Goal: Task Accomplishment & Management: Use online tool/utility

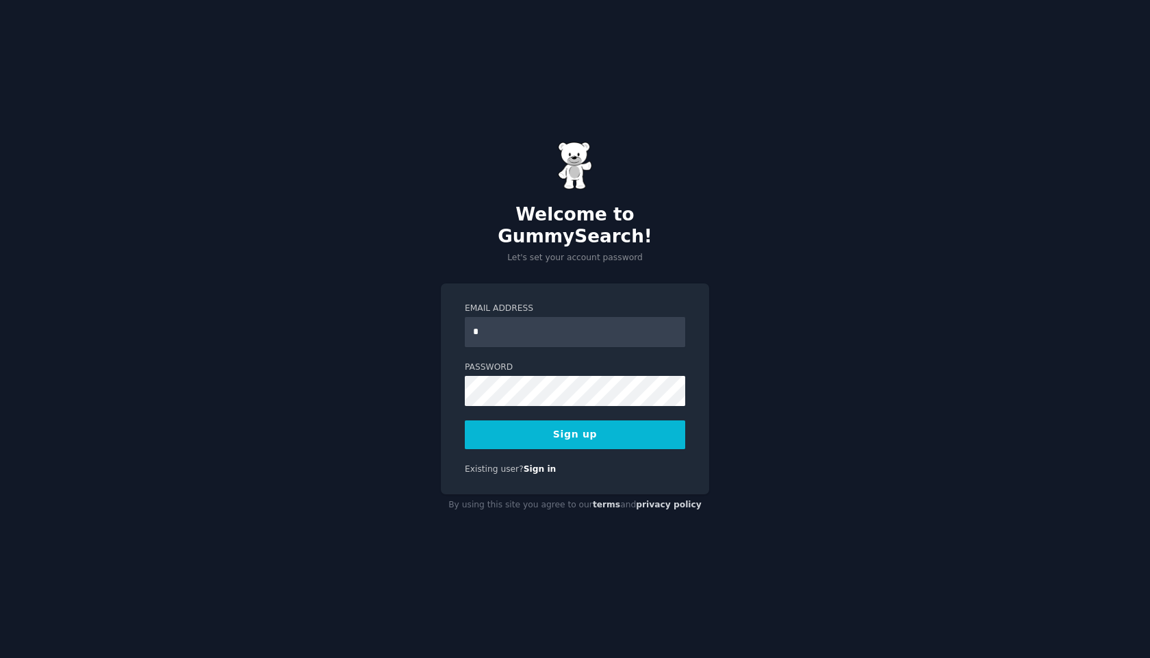
type input "**********"
click at [342, 373] on div "**********" at bounding box center [575, 329] width 1150 height 658
click at [557, 433] on button "Sign up" at bounding box center [575, 434] width 220 height 29
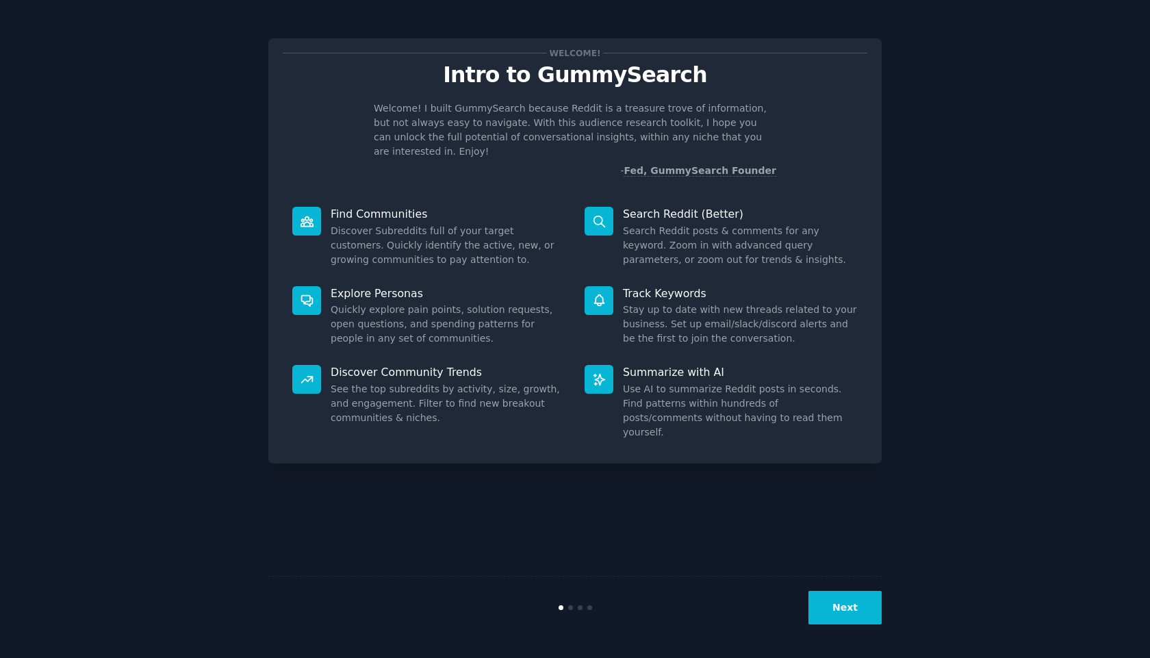
click at [841, 605] on button "Next" at bounding box center [844, 608] width 73 height 34
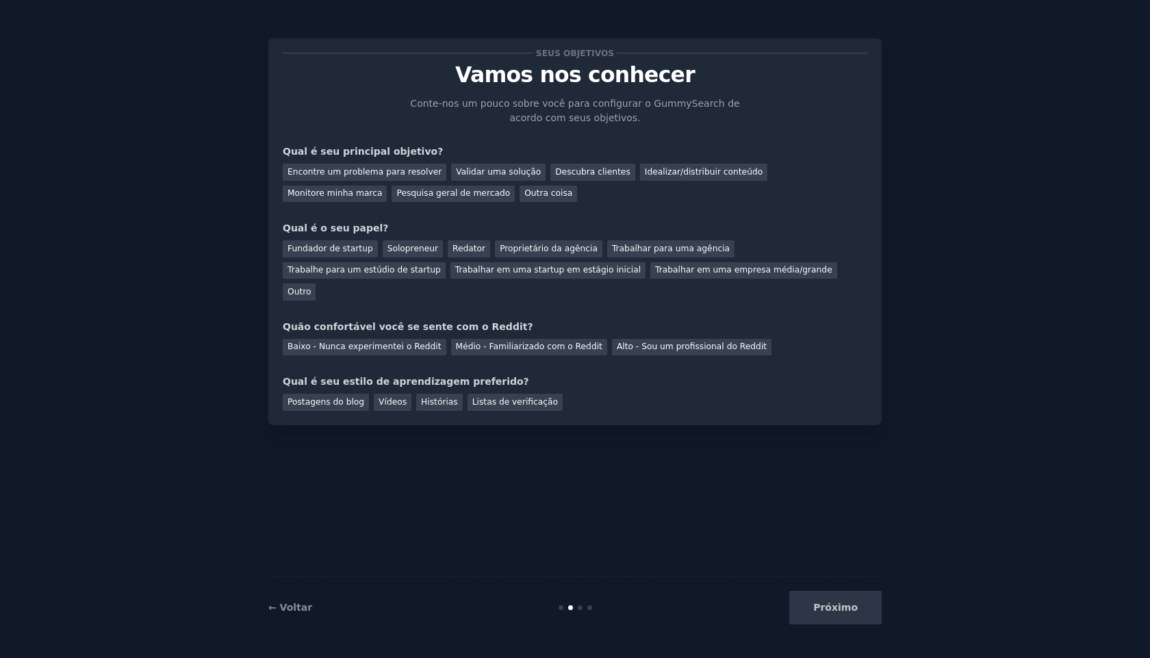
click at [763, 107] on div "Seus objetivos Vamos nos conhecer Conte-nos um pouco sobre você para configurar…" at bounding box center [575, 232] width 585 height 358
click at [524, 190] on font "Outra coisa" at bounding box center [548, 193] width 48 height 10
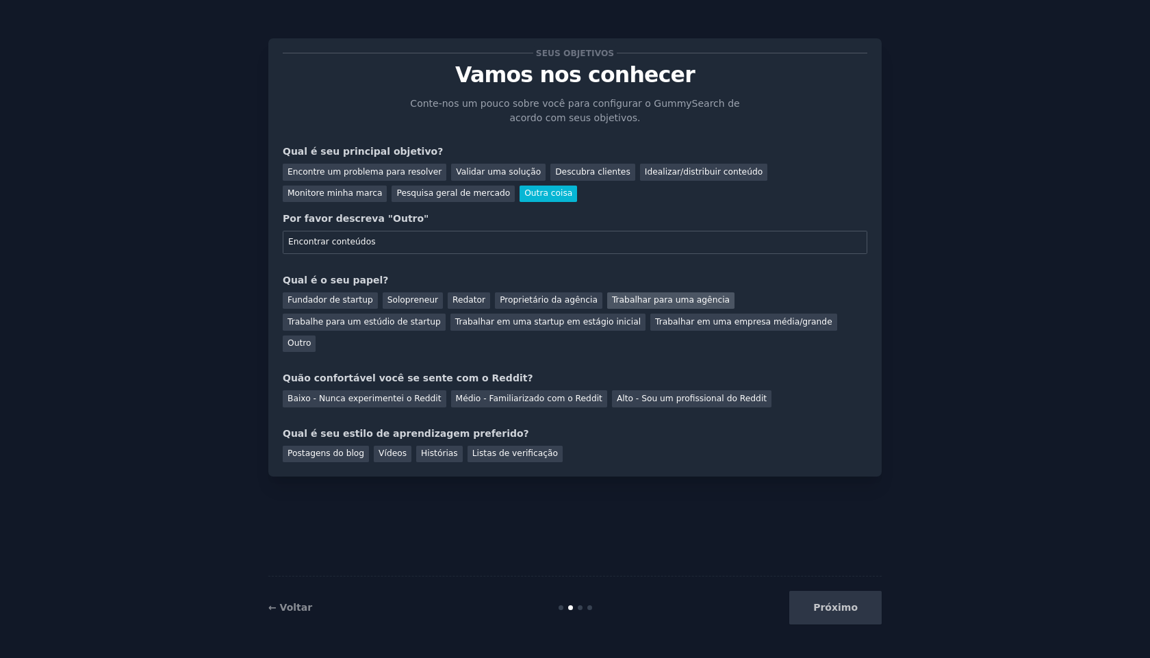
type input "Encontrar conteúdos"
click at [641, 296] on font "Trabalhar para uma agência" at bounding box center [671, 300] width 118 height 10
click at [651, 394] on font "Alto - Sou um profissional do Reddit" at bounding box center [692, 399] width 150 height 10
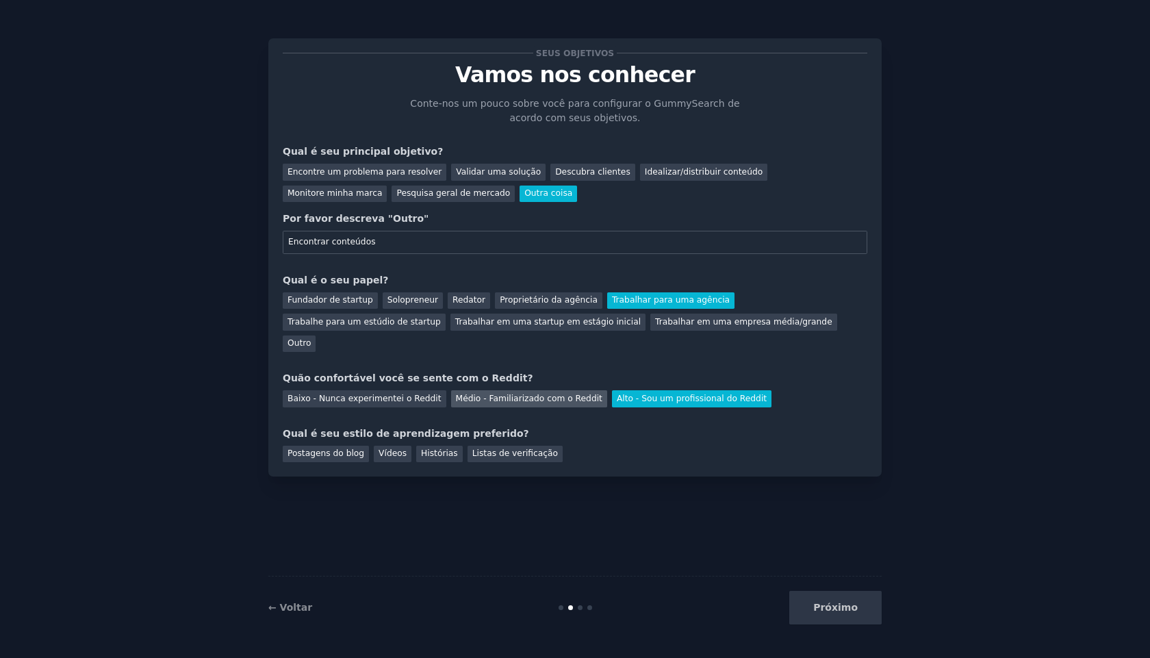
click at [522, 394] on font "Médio - Familiarizado com o Reddit" at bounding box center [529, 399] width 146 height 10
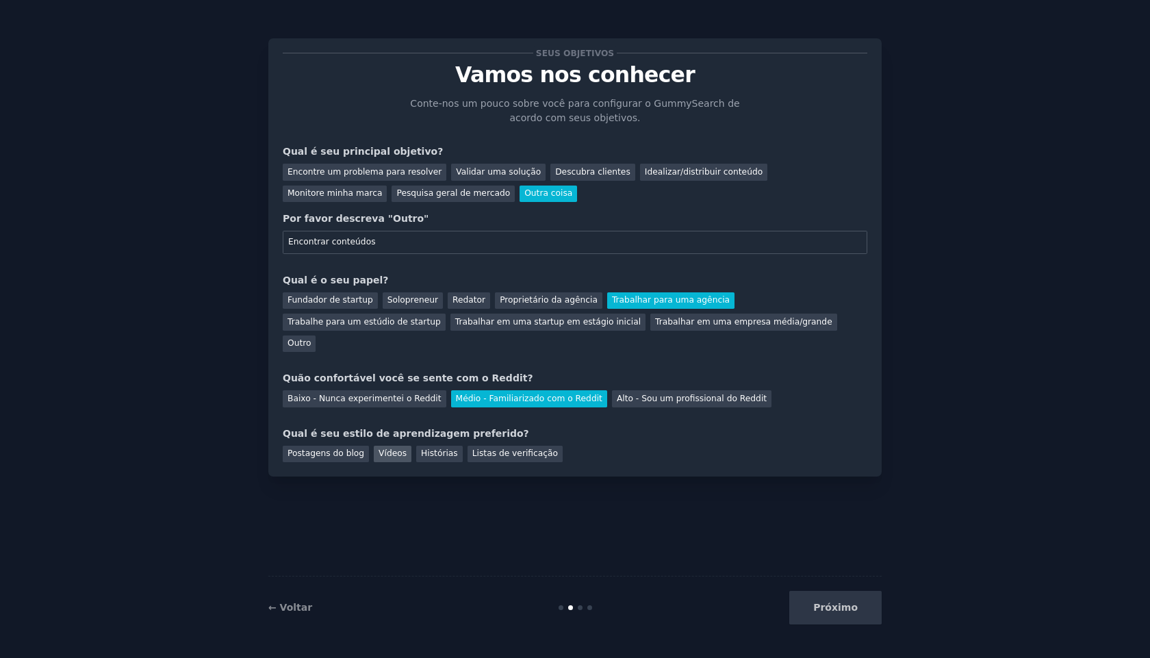
click at [389, 448] on font "Vídeos" at bounding box center [392, 453] width 28 height 10
click at [860, 615] on button "Próximo" at bounding box center [835, 608] width 92 height 34
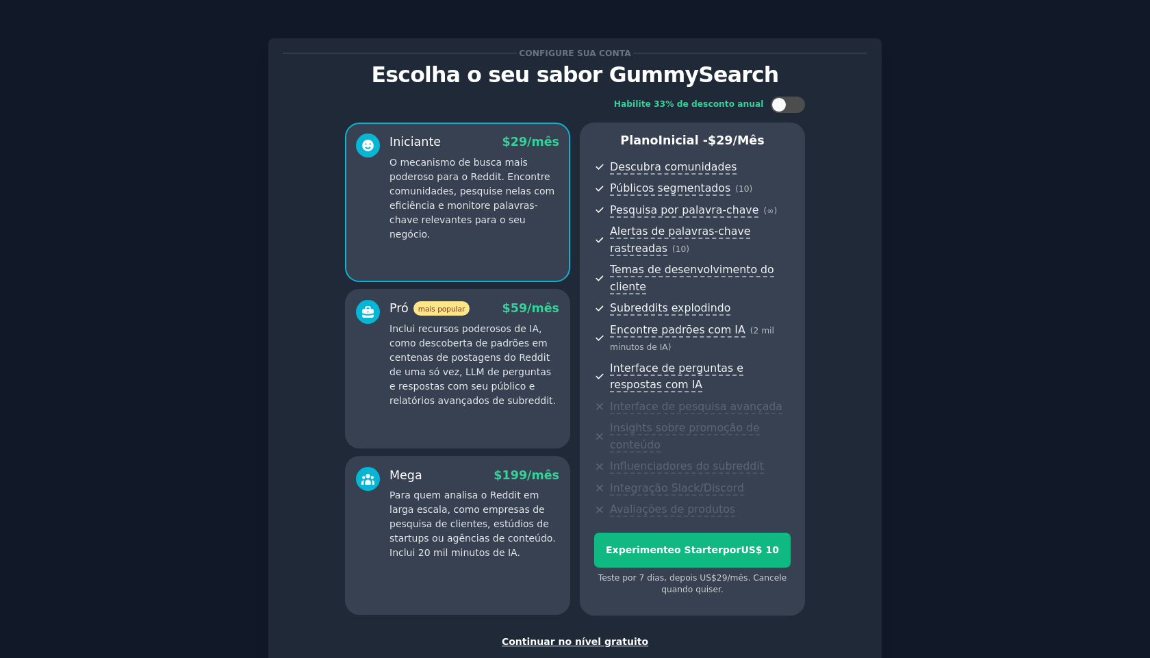
click at [602, 636] on font "Continuar no nível gratuito" at bounding box center [575, 641] width 146 height 11
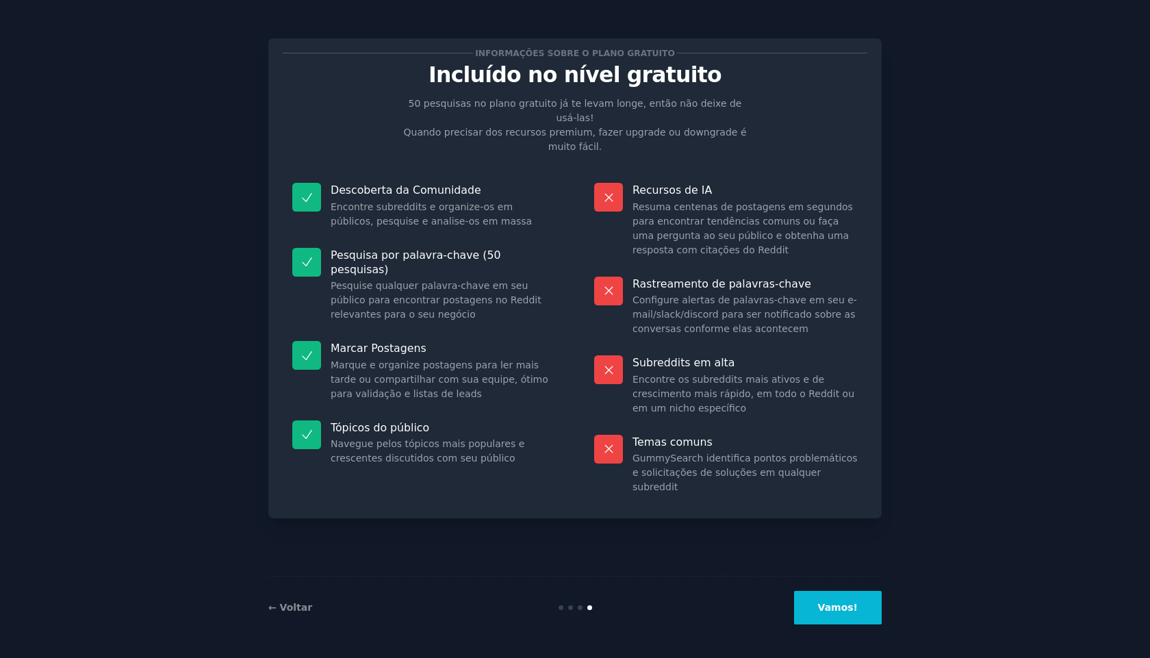
click at [842, 611] on font "Vamos!" at bounding box center [838, 607] width 40 height 11
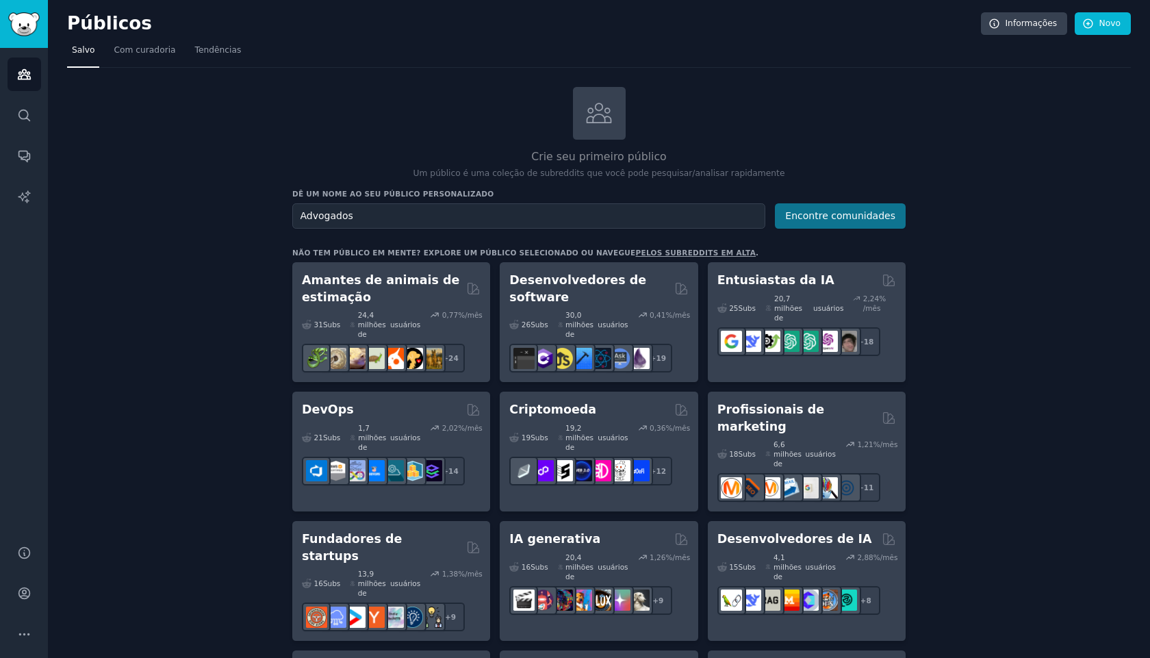
type input "Advogados"
click at [845, 211] on font "Encontre comunidades" at bounding box center [840, 215] width 110 height 11
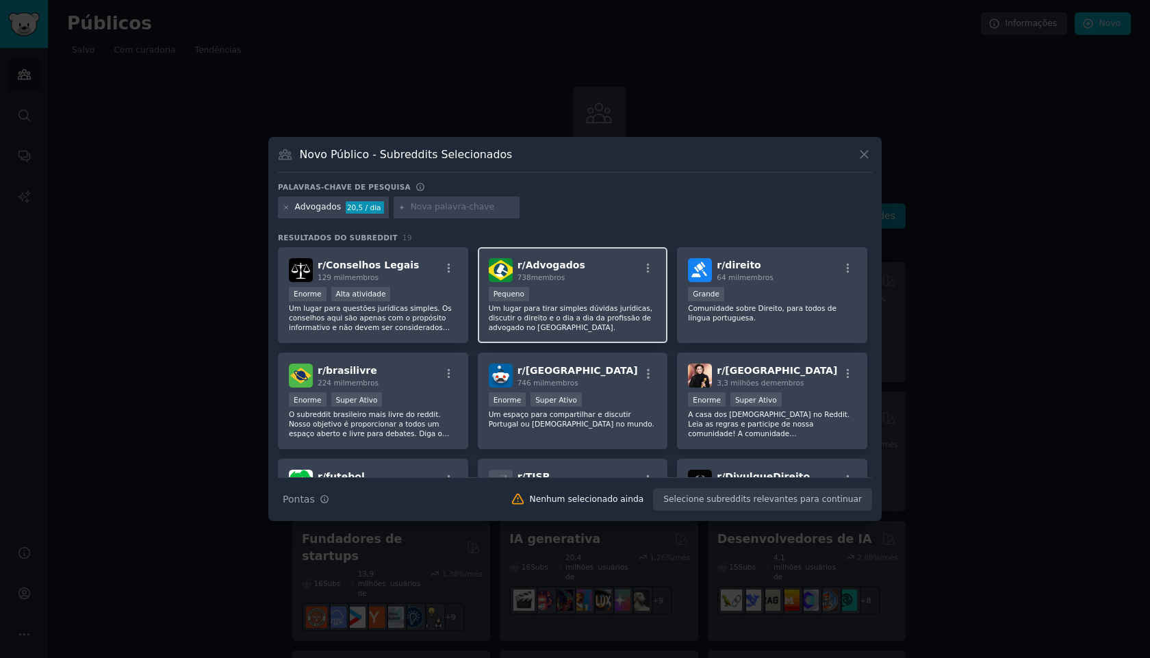
click at [539, 264] on font "Advogados" at bounding box center [556, 264] width 60 height 11
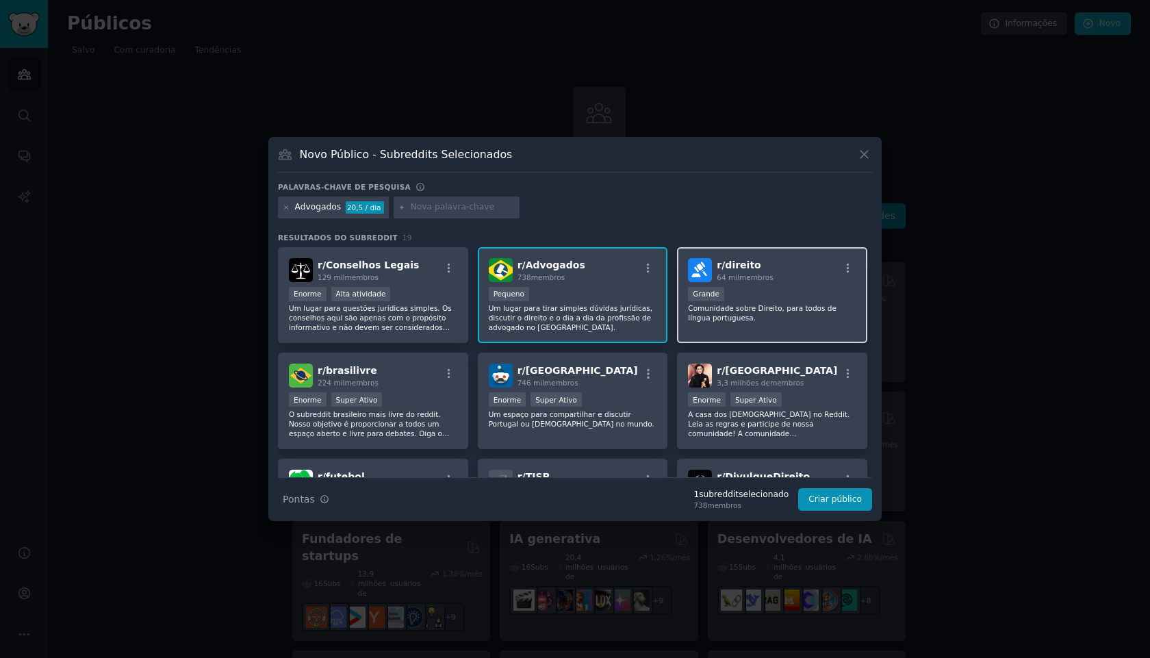
click at [786, 279] on div "r/ direito 64 mil membros" at bounding box center [772, 270] width 168 height 24
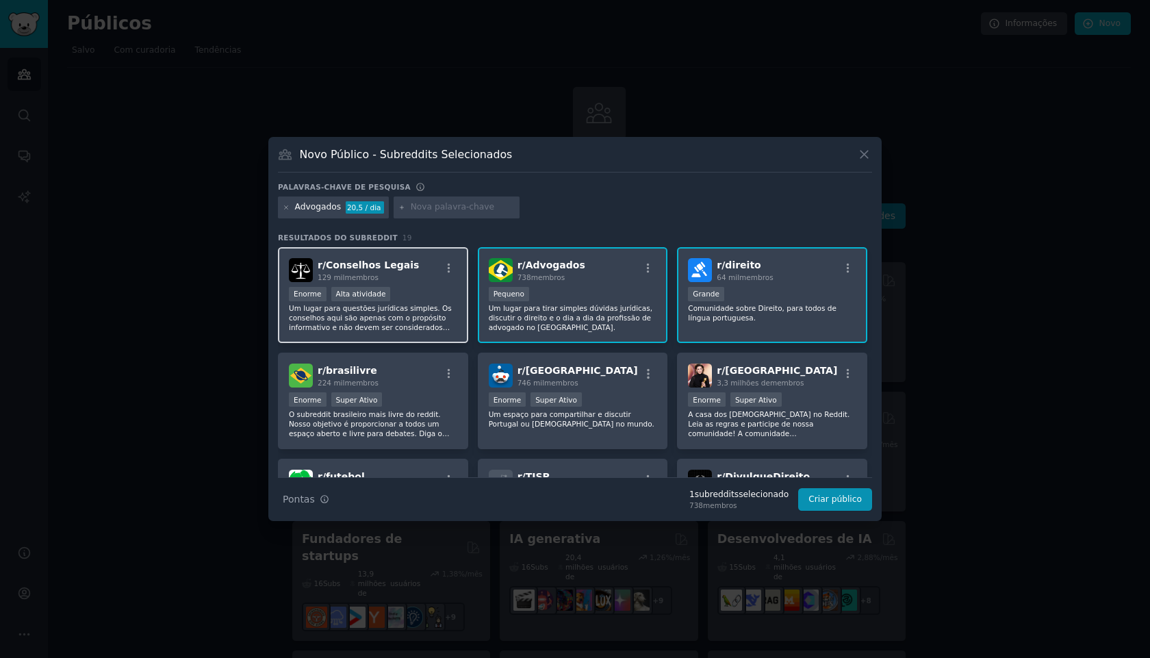
click at [415, 296] on div "Enorme Alta atividade" at bounding box center [373, 295] width 168 height 17
click at [846, 503] on font "Criar público" at bounding box center [834, 499] width 53 height 10
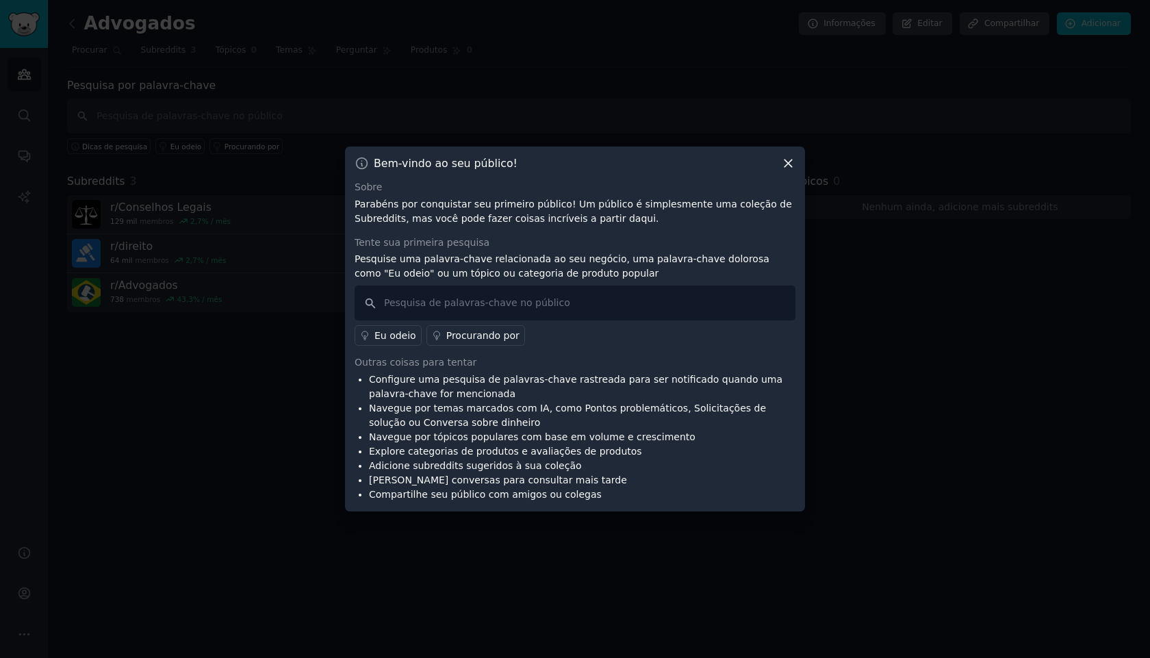
click at [782, 168] on icon at bounding box center [788, 163] width 14 height 14
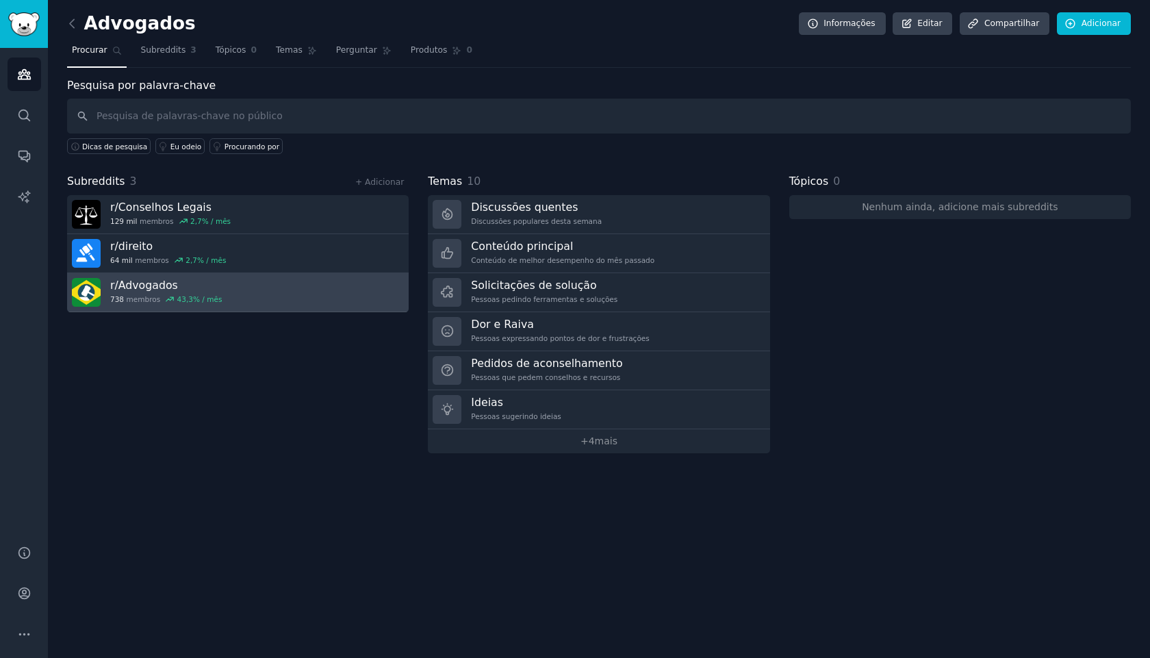
click at [219, 296] on link "r/ Advogados 738 membros 43,3 % / mês" at bounding box center [238, 292] width 342 height 39
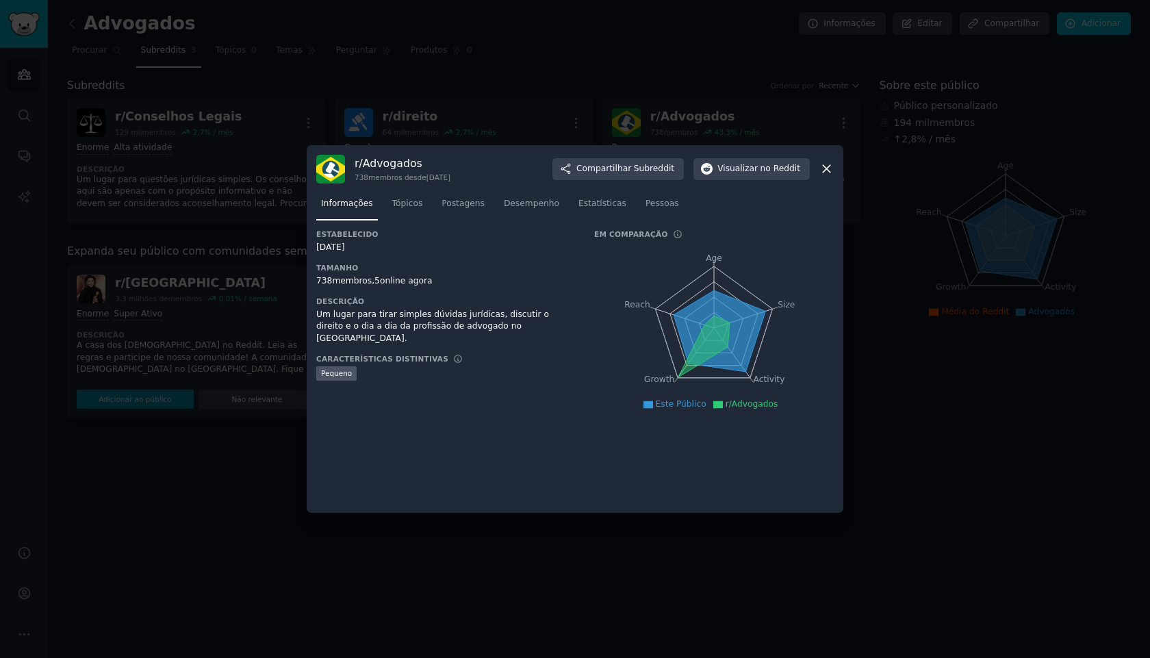
click at [832, 179] on div "r/ Advogados 738 membros desde 24/05/2022 Compartilhar Subreddit Visualizar no …" at bounding box center [574, 169] width 517 height 29
click at [830, 171] on icon at bounding box center [826, 169] width 14 height 14
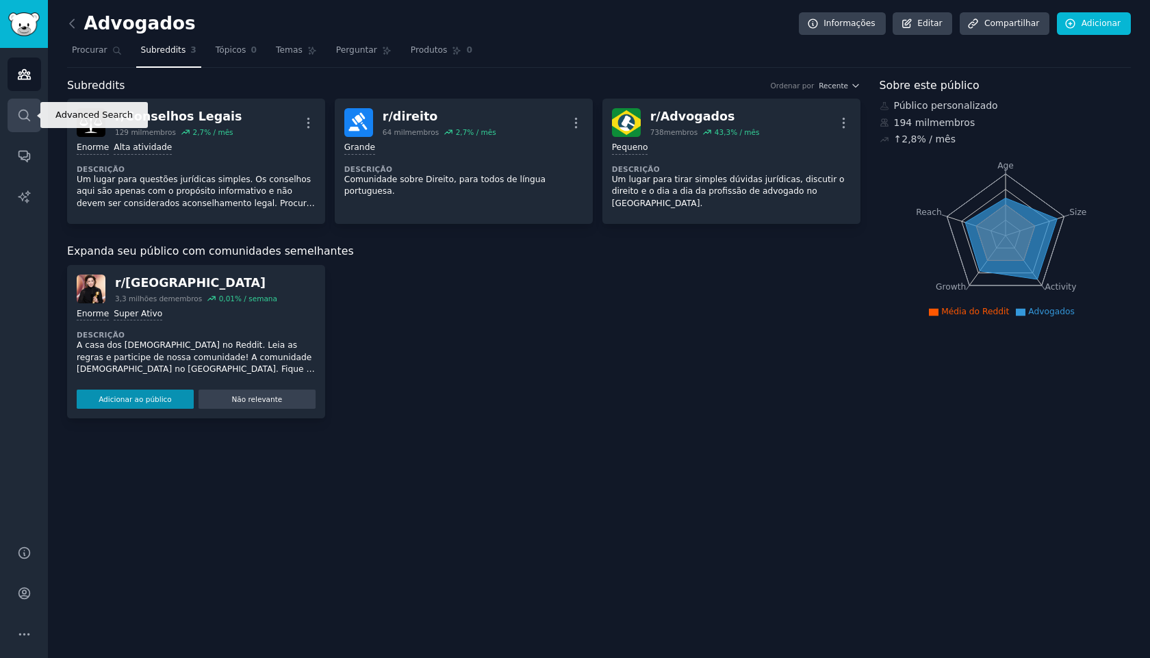
click at [38, 108] on link "Procurar" at bounding box center [25, 116] width 34 height 34
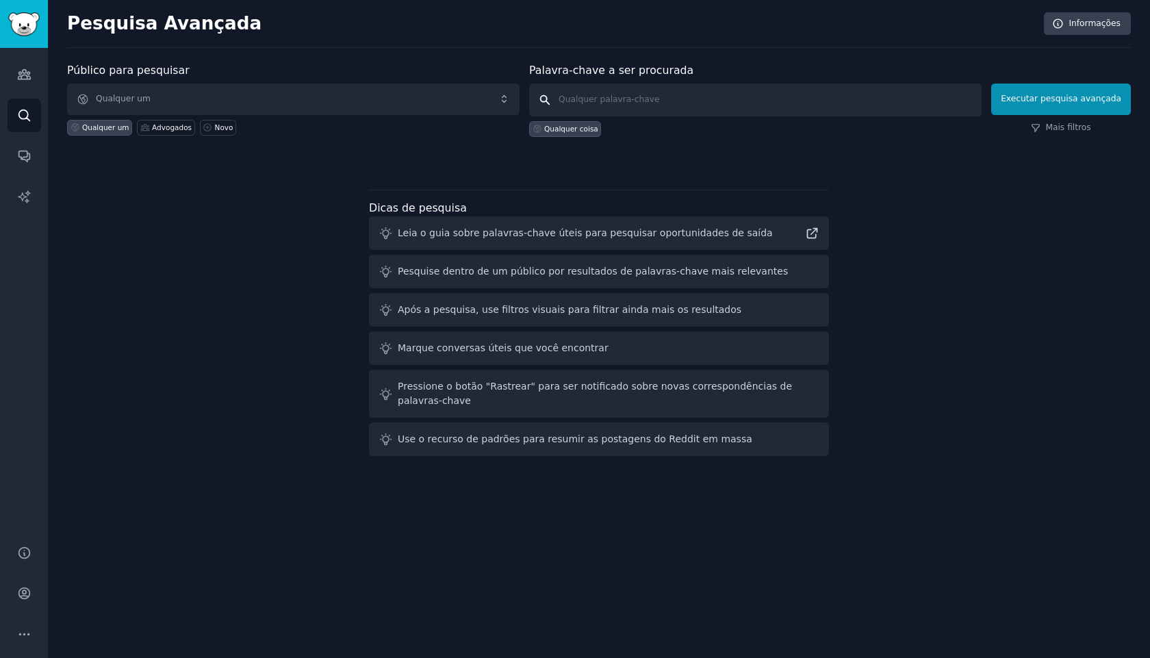
click at [619, 96] on input "text" at bounding box center [755, 100] width 452 height 33
type input "advogados"
click button "Executar pesquisa avançada" at bounding box center [1061, 99] width 140 height 31
